Goal: Check status

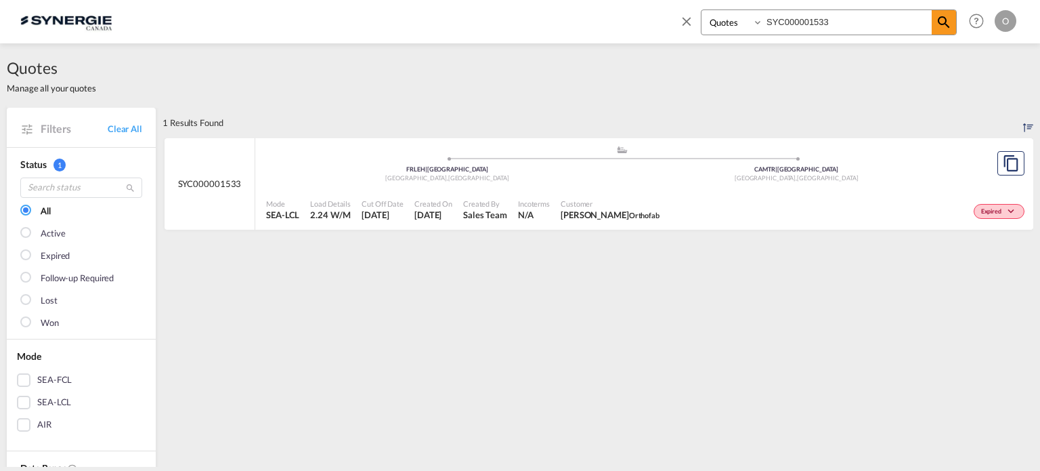
select select "Quotes"
drag, startPoint x: 867, startPoint y: 17, endPoint x: 586, endPoint y: 28, distance: 280.6
click at [586, 28] on div "Bookings Quotes Enquiries SYC000001533 Help Resources Product Release O My Prof…" at bounding box center [519, 21] width 999 height 42
paste input "14716"
type input "SYC000014716"
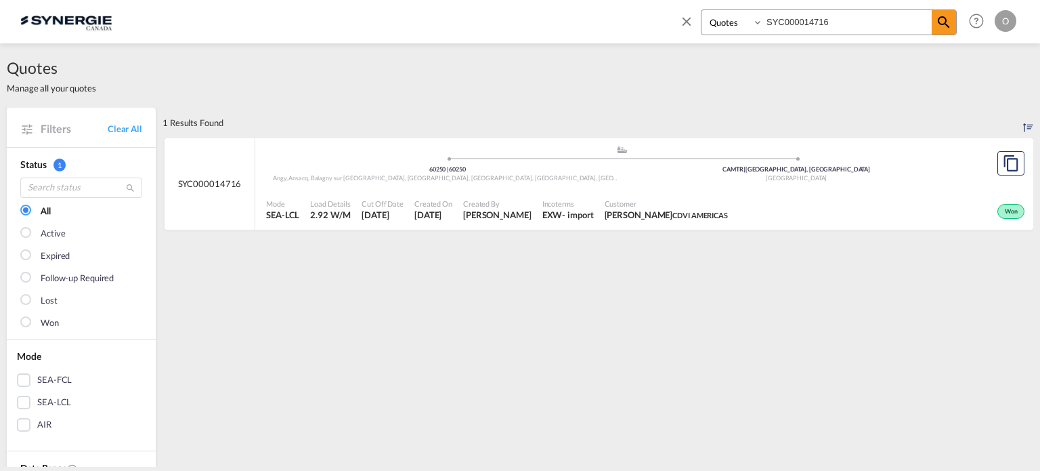
click at [642, 205] on span "Customer" at bounding box center [666, 203] width 123 height 10
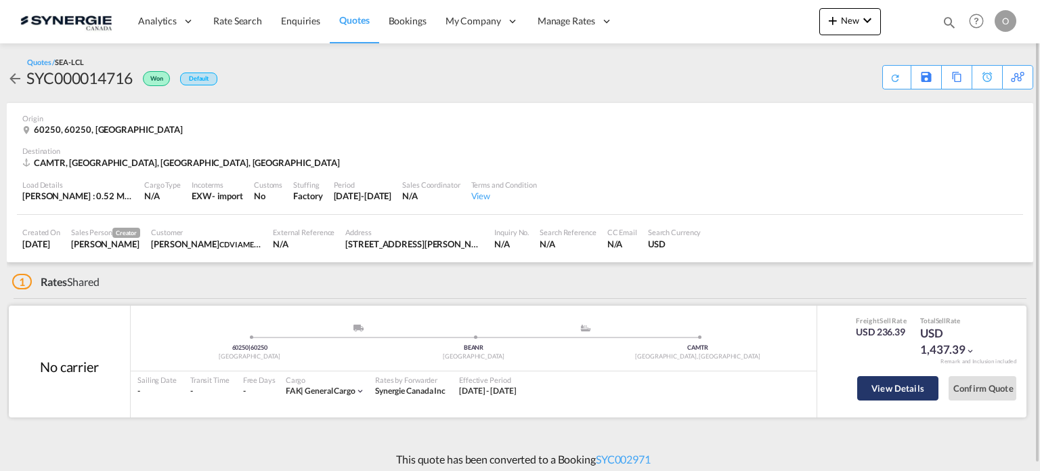
click at [913, 392] on button "View Details" at bounding box center [897, 388] width 81 height 24
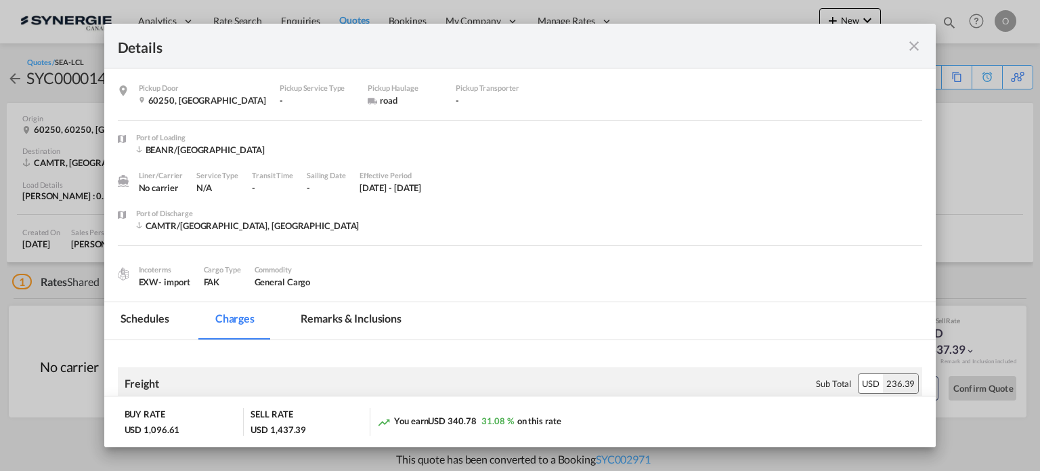
scroll to position [68, 0]
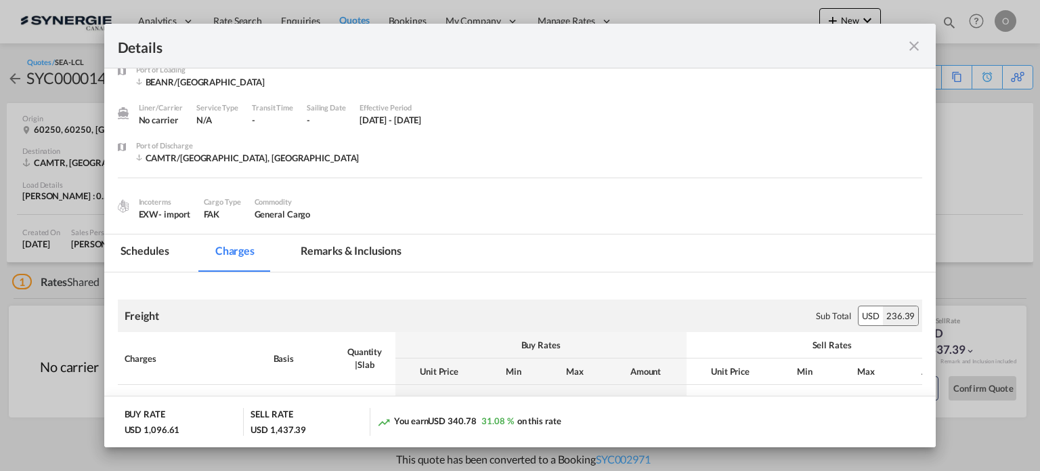
click at [360, 251] on md-tab-item "Remarks & Inclusions" at bounding box center [350, 252] width 133 height 37
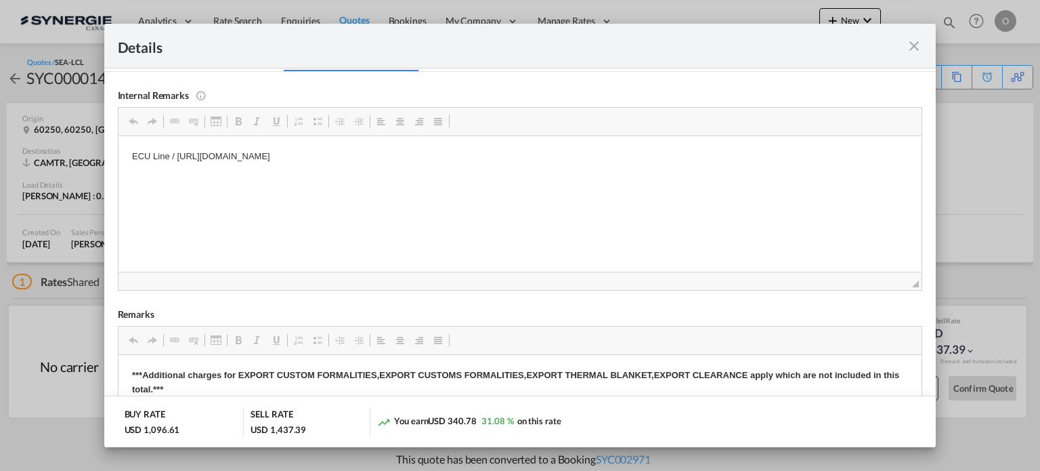
scroll to position [271, 0]
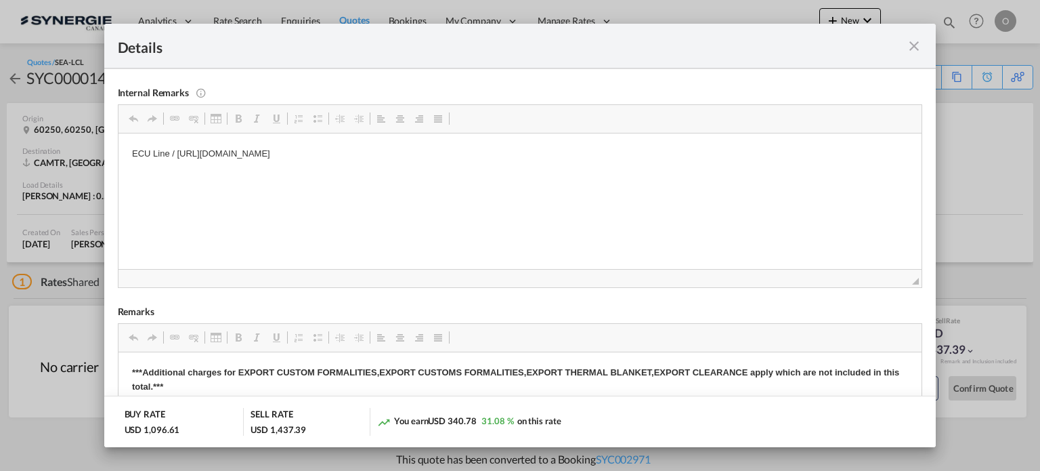
drag, startPoint x: 177, startPoint y: 154, endPoint x: 391, endPoint y: 160, distance: 214.7
copy p "https://app.frontapp.com/open/msg_1hka1pjj?key=uDY6wNcTQMUgaOpnMQ1n0ggxMZ3QMSLw"
drag, startPoint x: 177, startPoint y: 150, endPoint x: 557, endPoint y: 150, distance: 379.9
click at [557, 150] on p "ECU Line / https://app.frontapp.com/open/msg_1hka1pjj?key=uDY6wNcTQMUgaOpnMQ1n0…" at bounding box center [519, 153] width 777 height 14
